Goal: Transaction & Acquisition: Purchase product/service

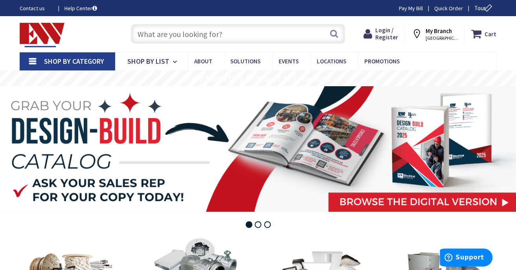
click at [174, 32] on input "text" at bounding box center [238, 34] width 214 height 20
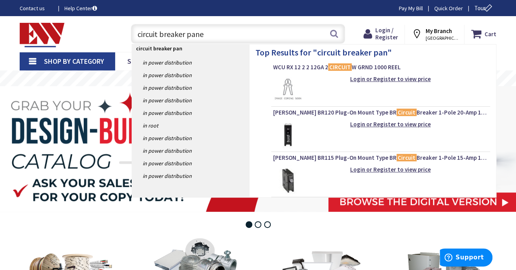
type input "circuit breaker panel"
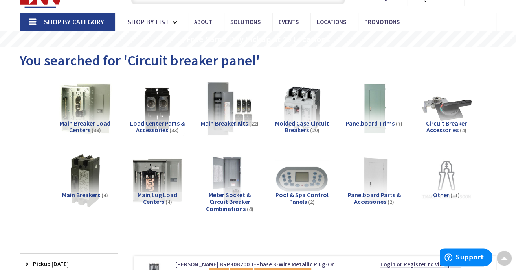
scroll to position [79, 0]
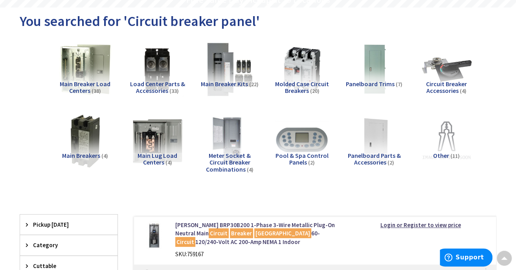
click at [90, 86] on span "Main Breaker Load Centers" at bounding box center [85, 87] width 51 height 15
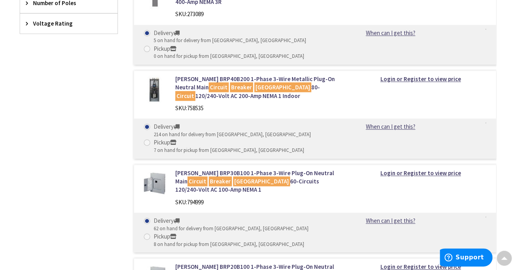
scroll to position [198, 0]
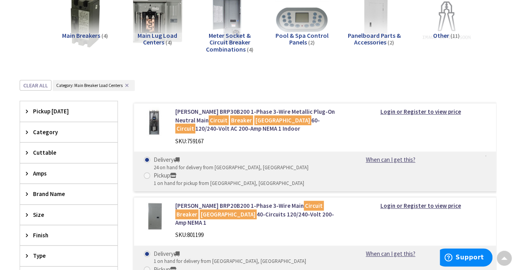
click at [95, 163] on div "Amps" at bounding box center [68, 173] width 97 height 20
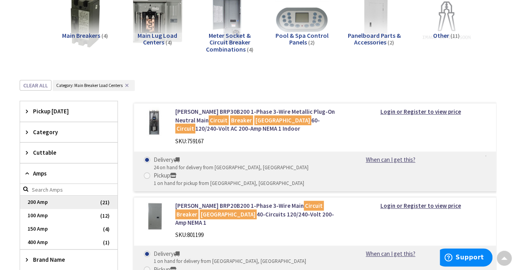
click at [59, 203] on span "200 Amp" at bounding box center [68, 201] width 97 height 13
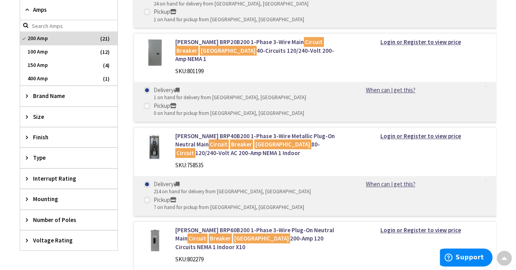
scroll to position [165, 0]
